Goal: Task Accomplishment & Management: Manage account settings

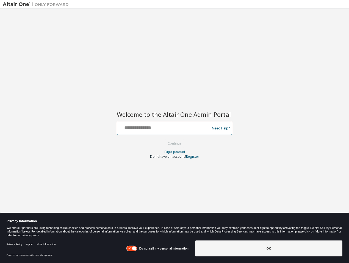
click at [154, 129] on input "text" at bounding box center [164, 127] width 90 height 8
type input "**********"
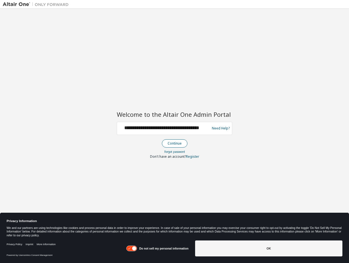
click at [175, 144] on button "Continue" at bounding box center [175, 143] width 26 height 8
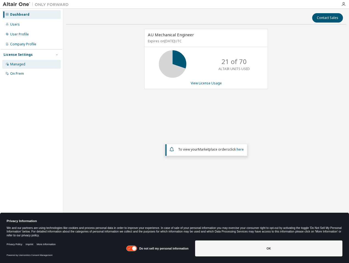
click at [25, 67] on div "Managed" at bounding box center [31, 64] width 58 height 9
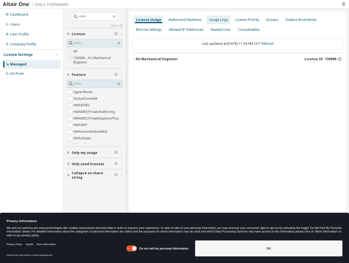
click at [219, 19] on div "Usage Logs" at bounding box center [218, 20] width 19 height 4
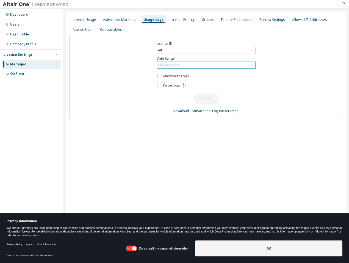
click at [253, 66] on icon at bounding box center [251, 64] width 5 height 5
click at [197, 87] on li "Year to date" at bounding box center [205, 87] width 97 height 7
click at [210, 100] on button "Submit" at bounding box center [206, 98] width 26 height 9
click at [202, 99] on button "Submit" at bounding box center [206, 98] width 26 height 9
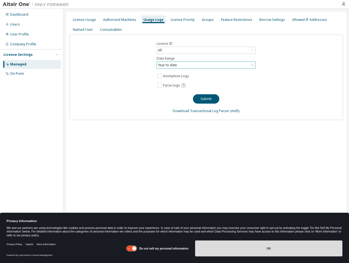
click at [247, 252] on button "OK" at bounding box center [268, 248] width 147 height 16
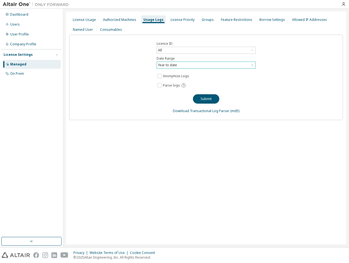
click at [139, 92] on div "Licence ID All Date Range Year to date Anonymize Logs Parse logs Submit Downloa…" at bounding box center [206, 77] width 274 height 85
click at [209, 110] on link "Download Transactional Log Parser" at bounding box center [201, 110] width 57 height 5
click at [279, 165] on div "License Usage Authorized Machines Usage Logs License Priority Groups Feature Re…" at bounding box center [206, 128] width 280 height 233
click at [82, 19] on div "License Usage" at bounding box center [84, 20] width 23 height 4
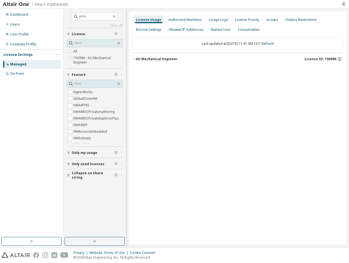
click at [133, 58] on icon "button" at bounding box center [133, 58] width 3 height 3
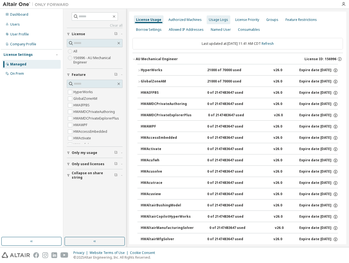
click at [222, 21] on div "Usage Logs" at bounding box center [218, 20] width 19 height 4
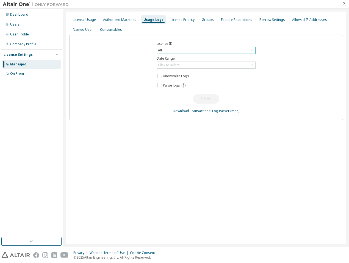
click at [252, 50] on icon at bounding box center [252, 49] width 2 height 1
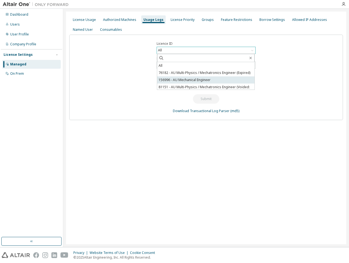
click at [214, 78] on li "156996 - AU Mechanical Engineer" at bounding box center [205, 79] width 97 height 7
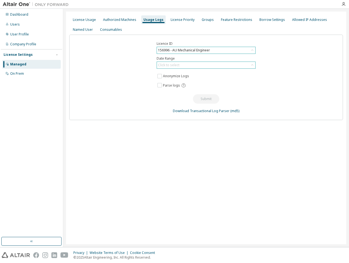
click at [253, 64] on icon at bounding box center [251, 64] width 5 height 5
click at [213, 90] on li "Year to date" at bounding box center [205, 87] width 97 height 7
click at [213, 100] on button "Submit" at bounding box center [206, 98] width 26 height 9
click at [10, 24] on div "Users" at bounding box center [15, 24] width 10 height 4
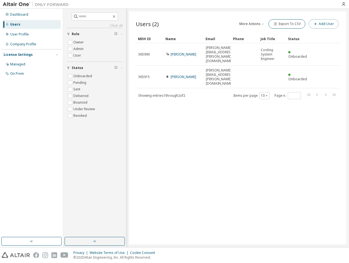
click at [326, 23] on button "Add User" at bounding box center [323, 23] width 30 height 9
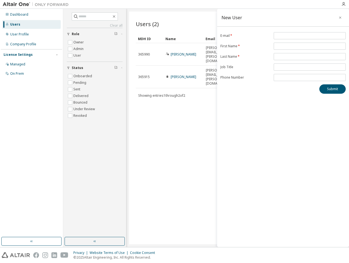
click at [273, 112] on div "New User E-mail * First Name * Last Name * Job Title Phone Number Submit" at bounding box center [283, 128] width 132 height 238
drag, startPoint x: 170, startPoint y: 116, endPoint x: 173, endPoint y: 116, distance: 2.8
click at [171, 116] on div "Users (2) More Actions Import From CSV Export To CSV Add User Clear Load Save S…" at bounding box center [237, 128] width 217 height 233
click at [180, 13] on div "Users (2) More Actions Import From CSV Export To CSV Add User Clear Load Save S…" at bounding box center [237, 128] width 217 height 233
click at [177, 135] on div "Users (2) More Actions Import From CSV Export To CSV Add User Clear Load Save S…" at bounding box center [237, 128] width 217 height 233
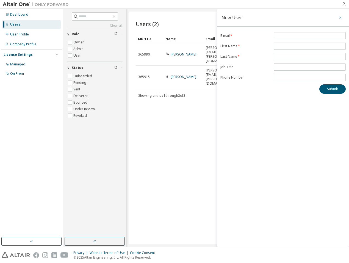
click at [340, 17] on icon "button" at bounding box center [340, 17] width 4 height 4
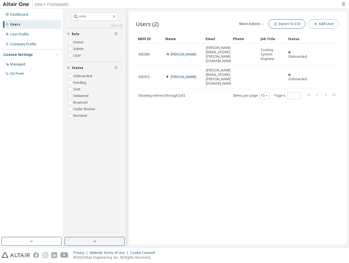
click at [325, 24] on button "Add User" at bounding box center [323, 23] width 30 height 9
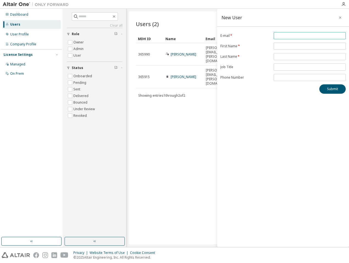
click at [288, 35] on input "email" at bounding box center [309, 36] width 69 height 4
paste input "**********"
type input "**********"
click at [283, 44] on input "text" at bounding box center [309, 46] width 69 height 4
type input "******"
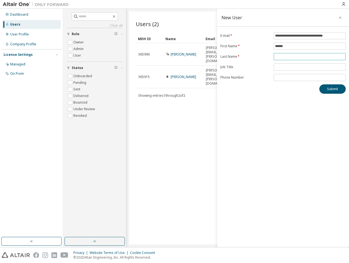
click at [282, 56] on input "text" at bounding box center [309, 56] width 69 height 4
type input "**"
click at [325, 89] on button "Submit" at bounding box center [332, 88] width 26 height 9
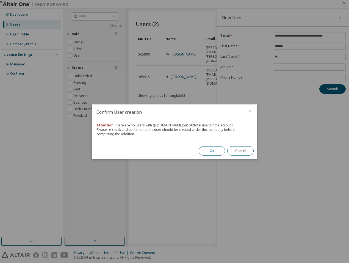
click at [211, 152] on button "Ok" at bounding box center [212, 150] width 26 height 9
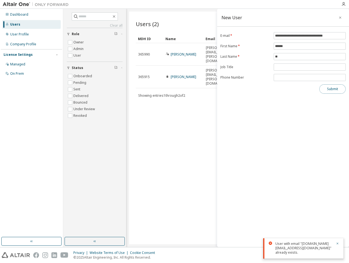
click at [333, 89] on button "Submit" at bounding box center [332, 88] width 26 height 9
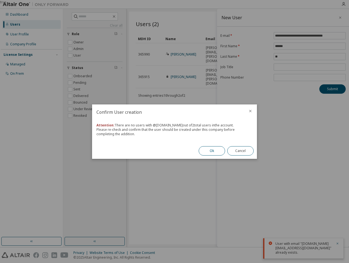
click at [213, 150] on button "Ok" at bounding box center [212, 150] width 26 height 9
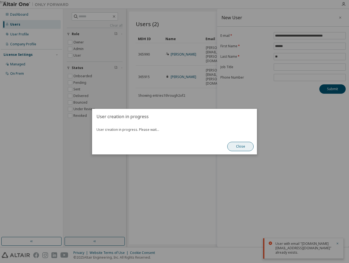
click at [239, 146] on button "Close" at bounding box center [240, 146] width 26 height 9
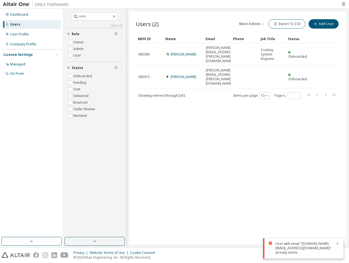
click at [216, 125] on div "Users (2) More Actions Import From CSV Export To CSV Add User Clear Load Save S…" at bounding box center [237, 128] width 217 height 233
click at [243, 161] on div "Users (2) More Actions Import From CSV Export To CSV Add User Clear Load Save S…" at bounding box center [237, 128] width 217 height 233
drag, startPoint x: 233, startPoint y: 96, endPoint x: 186, endPoint y: 101, distance: 47.3
click at [186, 101] on div "Users (2) More Actions Import From CSV Export To CSV Add User Clear Load Save S…" at bounding box center [237, 128] width 217 height 233
click at [258, 26] on button "More Actions" at bounding box center [252, 23] width 26 height 9
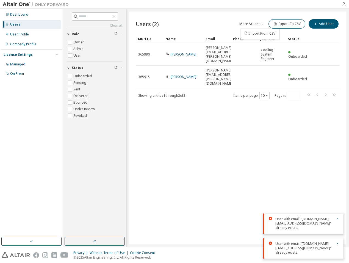
click at [258, 26] on button "More Actions" at bounding box center [252, 23] width 26 height 9
click at [200, 119] on div "Users (2) More Actions Import From CSV Export To CSV Add User Clear Load Save S…" at bounding box center [237, 128] width 217 height 233
click at [25, 35] on div "User Profile" at bounding box center [19, 34] width 19 height 4
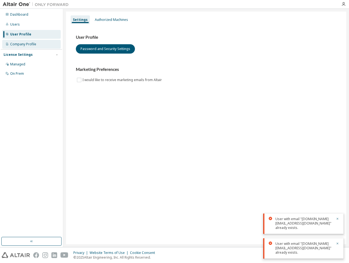
click at [22, 44] on div "Company Profile" at bounding box center [23, 44] width 26 height 4
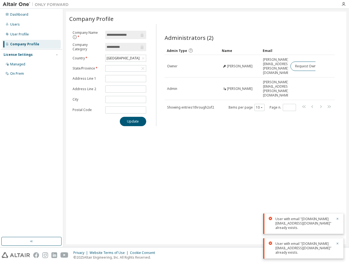
click at [216, 158] on div "**********" at bounding box center [206, 128] width 280 height 233
click at [225, 135] on div "**********" at bounding box center [206, 128] width 280 height 233
click at [21, 16] on div "Dashboard" at bounding box center [19, 14] width 18 height 4
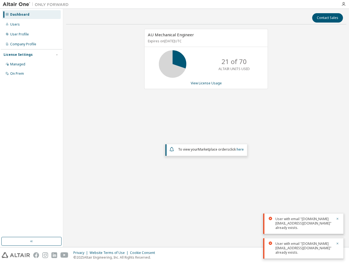
click at [308, 90] on div "AU Mechanical Engineer Expires on March 31, 2026 UTC 21 of 70 ALTAIR UNITS USED…" at bounding box center [206, 114] width 280 height 171
click at [81, 52] on div "AU Mechanical Engineer Expires on March 31, 2026 UTC 21 of 70 ALTAIR UNITS USED…" at bounding box center [206, 114] width 280 height 171
click at [97, 48] on div "AU Mechanical Engineer Expires on March 31, 2026 UTC 21 of 70 ALTAIR UNITS USED…" at bounding box center [206, 114] width 280 height 171
click at [19, 28] on div "Users" at bounding box center [31, 24] width 58 height 9
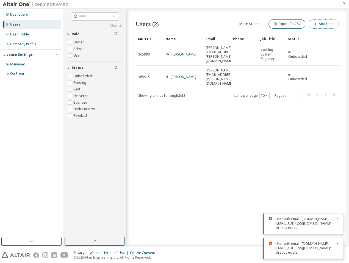
click at [319, 23] on button "Add User" at bounding box center [323, 23] width 30 height 9
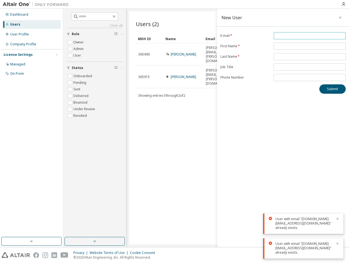
click at [292, 34] on input "email" at bounding box center [309, 36] width 69 height 4
type input "**********"
type input "******"
type input "**"
click at [328, 90] on button "Submit" at bounding box center [332, 88] width 26 height 9
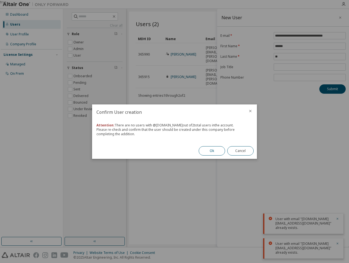
click at [212, 149] on button "Ok" at bounding box center [212, 150] width 26 height 9
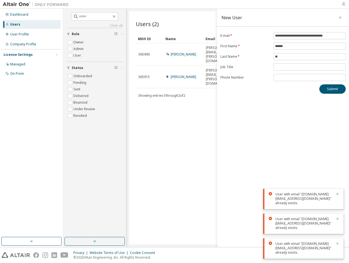
click at [345, 4] on icon "button" at bounding box center [343, 4] width 4 height 4
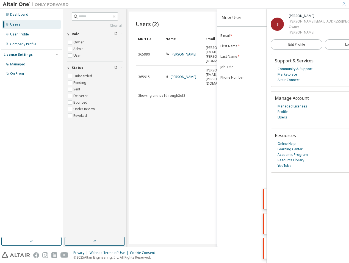
click at [236, 147] on div "**********" at bounding box center [283, 128] width 132 height 238
click at [174, 143] on div "Users (2) More Actions Import From CSV Export To CSV Add User Clear Load Save S…" at bounding box center [237, 128] width 217 height 233
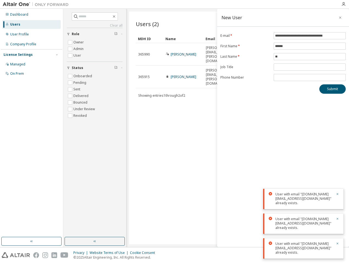
click at [162, 166] on div "Users (2) More Actions Import From CSV Export To CSV Add User Clear Load Save S…" at bounding box center [237, 128] width 217 height 233
click at [180, 9] on div "Clear all Status Onboarded Pending Sent Delivered Bounced Under Review Revoked …" at bounding box center [206, 128] width 286 height 238
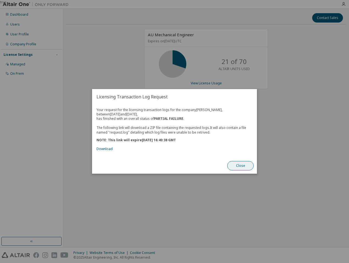
click at [245, 165] on button "Close" at bounding box center [240, 165] width 26 height 9
click at [106, 148] on link "Download" at bounding box center [104, 149] width 16 height 5
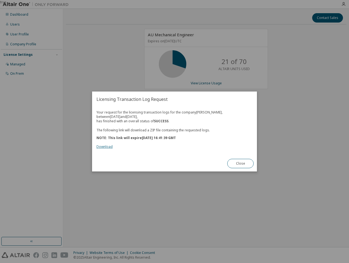
click at [105, 148] on link "Download" at bounding box center [104, 146] width 16 height 5
click at [241, 164] on button "Close" at bounding box center [240, 163] width 26 height 9
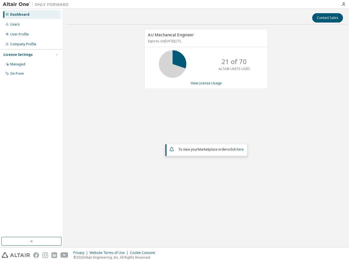
click at [8, 15] on icon at bounding box center [7, 14] width 3 height 3
click at [235, 150] on span "To view your Marketplace orders click here" at bounding box center [211, 149] width 66 height 5
click at [345, 4] on icon "button" at bounding box center [343, 4] width 4 height 4
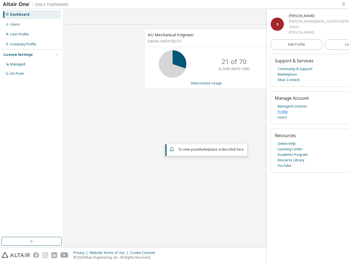
click at [285, 113] on link "Profile" at bounding box center [282, 111] width 10 height 5
click at [17, 24] on div "Users" at bounding box center [15, 24] width 10 height 4
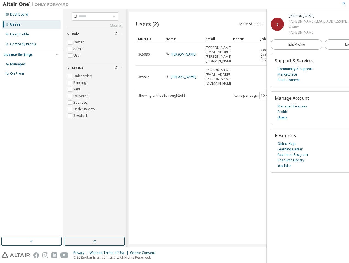
click at [285, 117] on link "Users" at bounding box center [282, 117] width 10 height 5
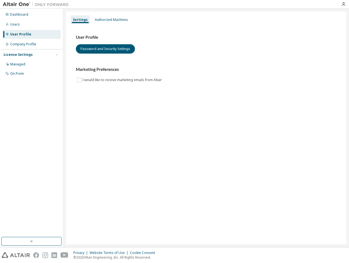
click at [140, 134] on div "Settings Authorized Machines User Profile Password and Security Settings Market…" at bounding box center [206, 128] width 280 height 233
click at [112, 20] on div "Authorized Machines" at bounding box center [111, 20] width 33 height 4
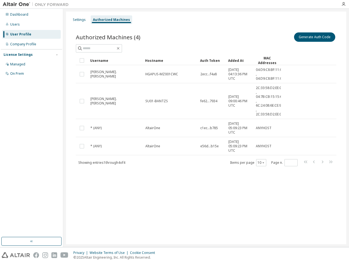
click at [167, 193] on div "Settings Authorized Machines Authorized Machines (4) Generate Auth Code Clear L…" at bounding box center [206, 128] width 280 height 233
click at [46, 165] on div "Dashboard Users User Profile Company Profile License Settings Managed On Prem" at bounding box center [31, 123] width 61 height 227
click at [34, 241] on icon "button" at bounding box center [31, 241] width 4 height 4
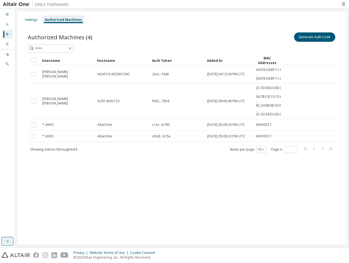
click at [7, 241] on icon "button" at bounding box center [7, 241] width 4 height 4
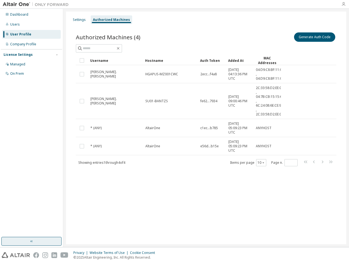
click at [342, 4] on icon "button" at bounding box center [343, 4] width 4 height 4
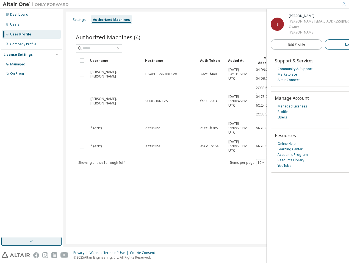
click at [345, 45] on span "Logout" at bounding box center [350, 44] width 11 height 5
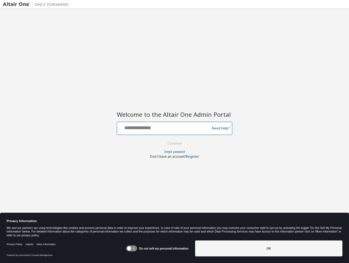
click at [151, 130] on input "text" at bounding box center [164, 127] width 90 height 8
type input "**********"
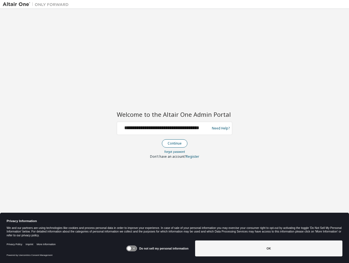
click at [170, 145] on button "Continue" at bounding box center [175, 143] width 26 height 8
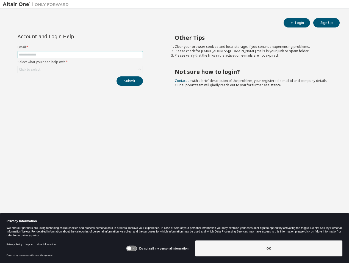
click at [37, 55] on input "text" at bounding box center [80, 54] width 122 height 4
type input "**********"
click at [141, 69] on icon at bounding box center [139, 69] width 5 height 5
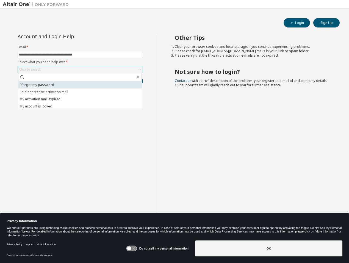
click at [72, 85] on li "I forgot my password" at bounding box center [80, 84] width 124 height 7
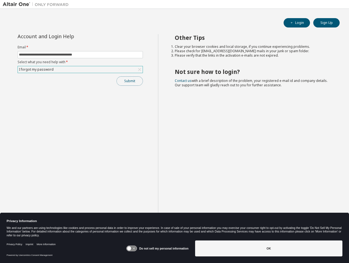
click at [130, 82] on button "Submit" at bounding box center [129, 80] width 26 height 9
click at [130, 83] on button "Submit" at bounding box center [129, 80] width 26 height 9
click at [136, 82] on button "Submit" at bounding box center [129, 80] width 26 height 9
click at [76, 67] on div "I forgot my password" at bounding box center [80, 69] width 125 height 7
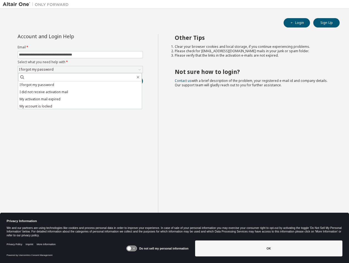
click at [208, 113] on div "Other Tips Clear your browser cookies and local storage, if you continue experi…" at bounding box center [252, 136] width 188 height 204
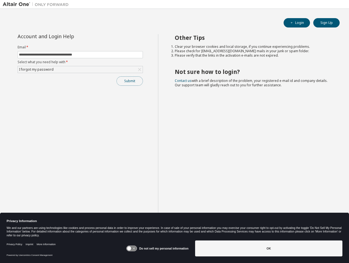
click at [131, 83] on button "Submit" at bounding box center [129, 80] width 26 height 9
click at [337, 201] on icon "button" at bounding box center [337, 201] width 3 height 3
click at [76, 71] on div "I forgot my password" at bounding box center [80, 69] width 125 height 7
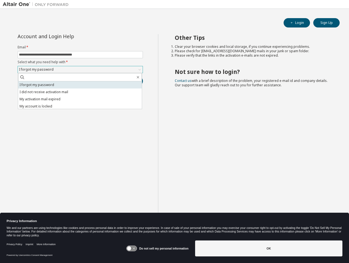
click at [80, 87] on li "I forgot my password" at bounding box center [80, 84] width 124 height 7
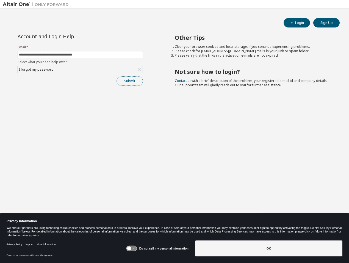
click at [130, 82] on button "Submit" at bounding box center [129, 80] width 26 height 9
click at [134, 84] on button "Submit" at bounding box center [129, 80] width 26 height 9
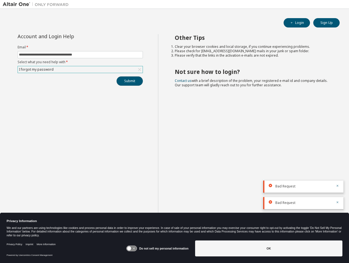
click at [126, 82] on button "Submit" at bounding box center [129, 80] width 26 height 9
click at [127, 70] on div "I forgot my password" at bounding box center [80, 69] width 125 height 7
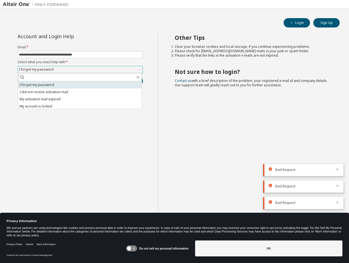
click at [91, 85] on li "I forgot my password" at bounding box center [80, 84] width 124 height 7
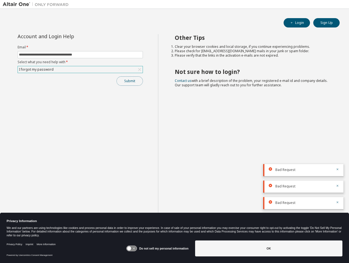
click at [130, 81] on button "Submit" at bounding box center [129, 80] width 26 height 9
click at [336, 154] on button "button" at bounding box center [337, 153] width 3 height 5
click at [337, 171] on button "button" at bounding box center [337, 169] width 3 height 5
click at [339, 189] on div "Bad Request" at bounding box center [303, 186] width 80 height 12
click at [339, 204] on div "Bad Request" at bounding box center [303, 203] width 80 height 12
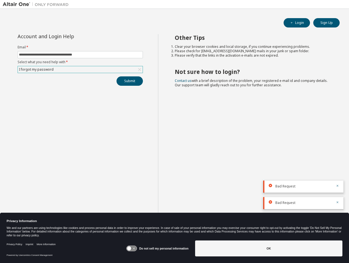
click at [337, 199] on div "Bad Request" at bounding box center [303, 203] width 80 height 12
click at [337, 203] on icon "button" at bounding box center [337, 201] width 3 height 3
click at [337, 184] on body "**********" at bounding box center [174, 131] width 349 height 263
click at [335, 202] on div at bounding box center [335, 202] width 7 height 5
click at [337, 203] on icon "button" at bounding box center [337, 201] width 3 height 3
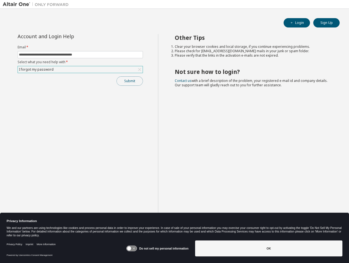
click at [125, 81] on button "Submit" at bounding box center [129, 80] width 26 height 9
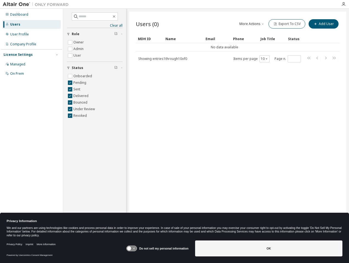
click at [249, 111] on div "Users (0) More Actions Import From CSV Export To CSV Add User Clear Load Save S…" at bounding box center [237, 128] width 217 height 233
click at [322, 26] on button "Add User" at bounding box center [323, 23] width 30 height 9
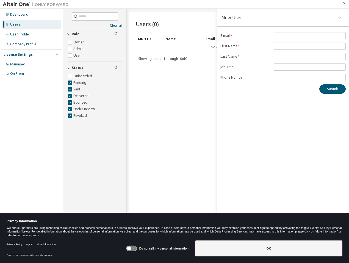
click at [179, 105] on div "Users (0) More Actions Import From CSV Export To CSV Add User Clear Load Save S…" at bounding box center [237, 128] width 217 height 233
drag, startPoint x: 124, startPoint y: 169, endPoint x: 141, endPoint y: 163, distance: 18.5
click at [125, 168] on div "Clear all Status Onboarded Pending Sent Delivered Bounced Under Review Revoked …" at bounding box center [94, 128] width 63 height 238
click at [182, 118] on div "Users (0) More Actions Import From CSV Export To CSV Add User Clear Load Save S…" at bounding box center [237, 128] width 217 height 233
click at [179, 140] on div "Users (0) More Actions Import From CSV Export To CSV Add User Clear Load Save S…" at bounding box center [237, 128] width 217 height 233
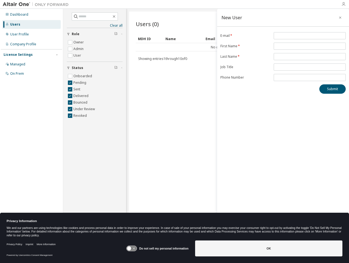
click at [344, 3] on icon "button" at bounding box center [343, 4] width 4 height 4
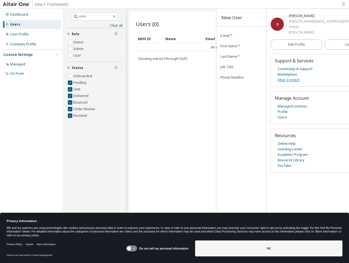
click at [294, 80] on link "Altair Connect" at bounding box center [288, 79] width 22 height 5
click at [295, 70] on link "Community & Support" at bounding box center [294, 68] width 35 height 5
